Goal: Find specific page/section: Find specific page/section

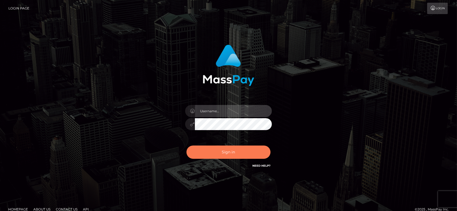
type input "[DOMAIN_NAME]"
click at [224, 153] on button "Sign in" at bounding box center [228, 152] width 84 height 13
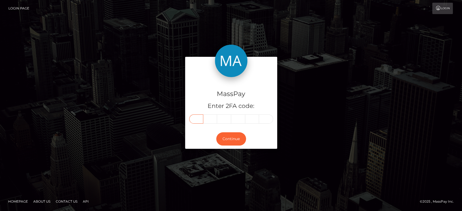
click at [197, 121] on input "text" at bounding box center [196, 119] width 14 height 9
paste input "8"
type input "8"
type input "1"
type input "9"
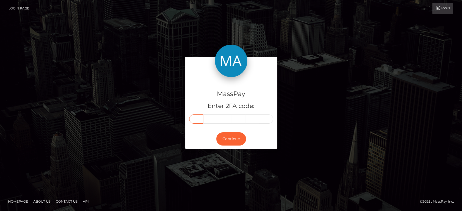
type input "4"
type input "1"
type input "8"
click at [238, 139] on button "Continue" at bounding box center [231, 138] width 30 height 13
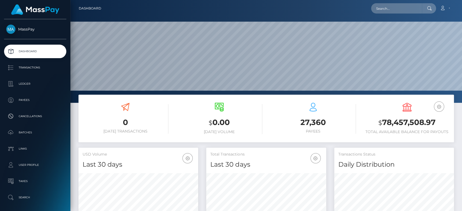
scroll to position [96, 120]
click at [400, 9] on input "text" at bounding box center [396, 8] width 51 height 10
paste input "aldavisxx@gmail.com"
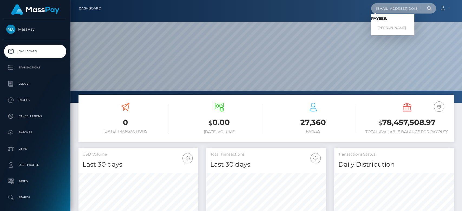
type input "aldavisxx@gmail.com"
click at [398, 28] on link "Alvin Davis" at bounding box center [392, 28] width 43 height 10
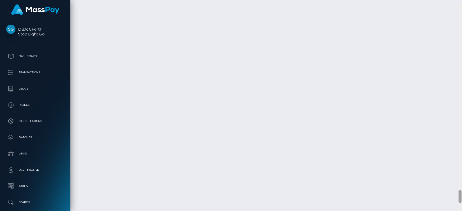
scroll to position [2967, 0]
drag, startPoint x: 459, startPoint y: 32, endPoint x: 460, endPoint y: 195, distance: 162.8
click at [460, 195] on div at bounding box center [460, 192] width 3 height 13
drag, startPoint x: 121, startPoint y: 77, endPoint x: 415, endPoint y: 112, distance: 296.2
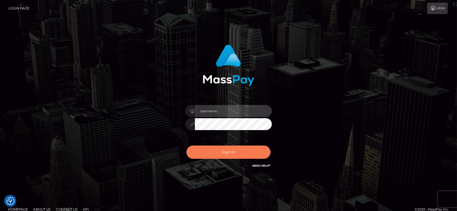
type input "[DOMAIN_NAME]"
click at [244, 151] on button "Sign in" at bounding box center [228, 152] width 84 height 13
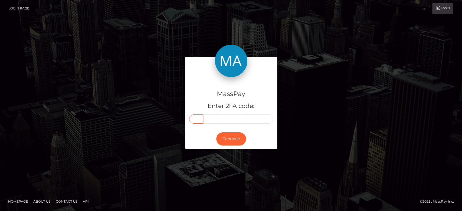
click at [196, 121] on input "text" at bounding box center [196, 119] width 14 height 9
paste input "8"
type input "8"
type input "0"
type input "1"
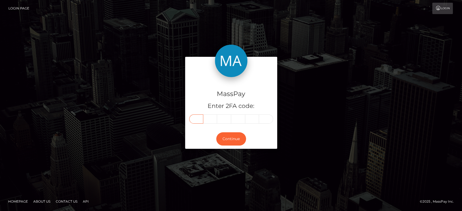
type input "7"
type input "6"
type input "8"
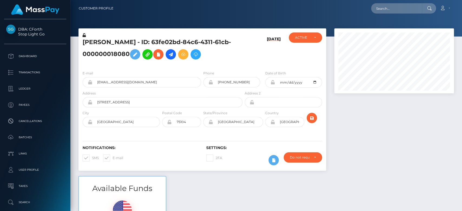
scroll to position [65, 120]
click at [366, 123] on div at bounding box center [394, 102] width 128 height 148
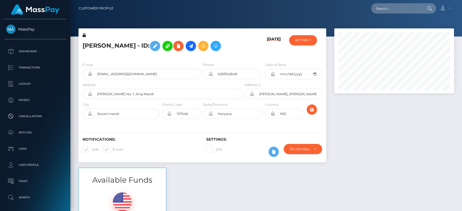
scroll to position [65, 120]
click at [306, 41] on button "ACTIVE" at bounding box center [303, 40] width 28 height 10
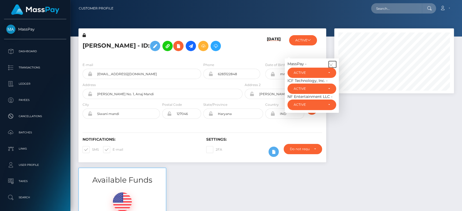
click at [332, 64] on icon "button" at bounding box center [331, 65] width 5 height 5
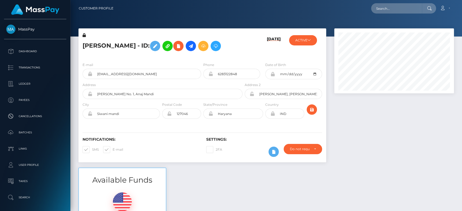
click at [350, 105] on div at bounding box center [394, 98] width 128 height 140
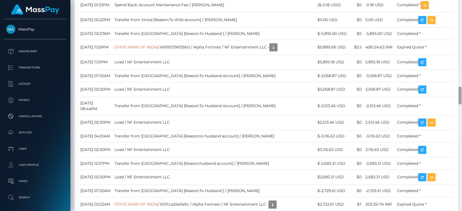
scroll to position [1014, 0]
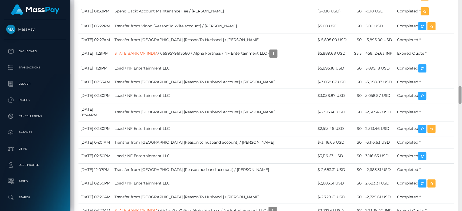
drag, startPoint x: 460, startPoint y: 35, endPoint x: 462, endPoint y: 98, distance: 62.3
click at [462, 98] on div at bounding box center [460, 106] width 4 height 212
drag, startPoint x: 195, startPoint y: 23, endPoint x: 145, endPoint y: 21, distance: 50.2
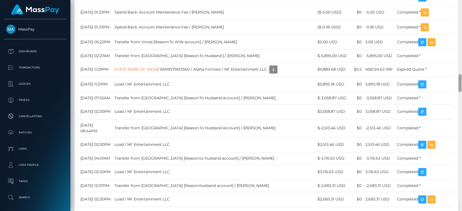
scroll to position [1004, 0]
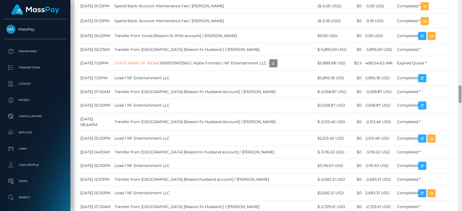
click at [462, 99] on div at bounding box center [460, 106] width 4 height 212
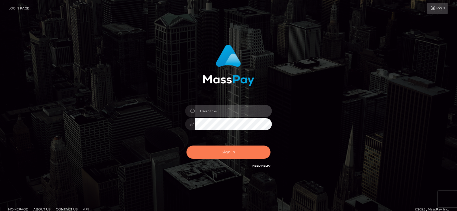
type input "[DOMAIN_NAME]"
click at [243, 149] on button "Sign in" at bounding box center [228, 152] width 84 height 13
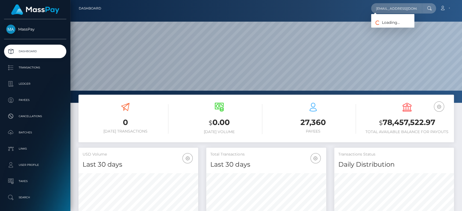
scroll to position [0, 4]
type input "[EMAIL_ADDRESS][DOMAIN_NAME]"
click at [393, 28] on link "[PERSON_NAME]" at bounding box center [392, 28] width 43 height 10
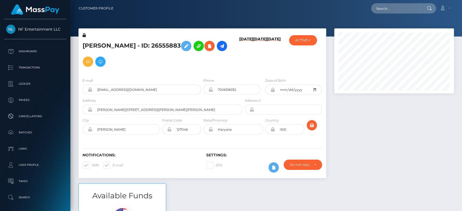
scroll to position [65, 120]
